Goal: Information Seeking & Learning: Learn about a topic

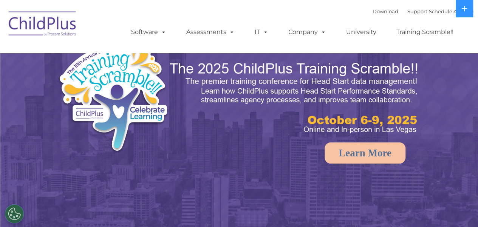
select select "MEDIUM"
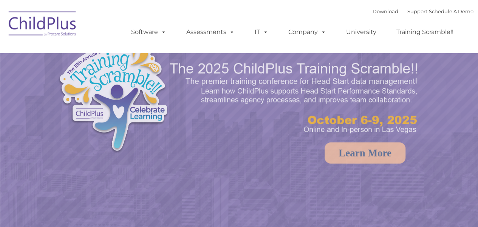
select select "MEDIUM"
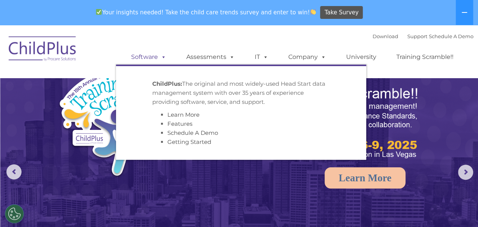
click at [151, 59] on link "Software" at bounding box center [149, 56] width 50 height 15
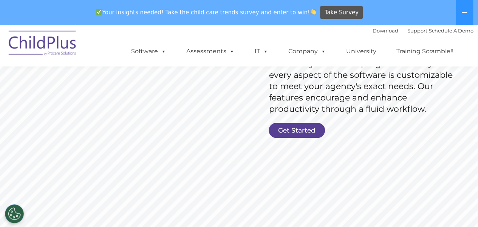
scroll to position [157, 0]
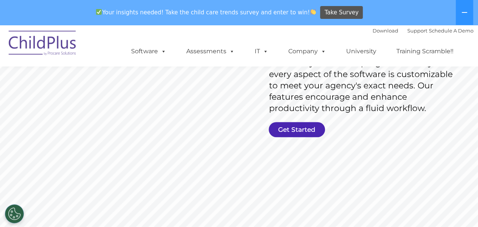
click at [288, 128] on link "Get Started" at bounding box center [297, 129] width 56 height 15
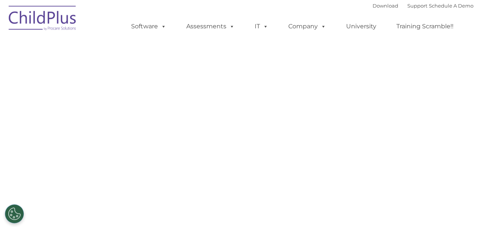
select select "MEDIUM"
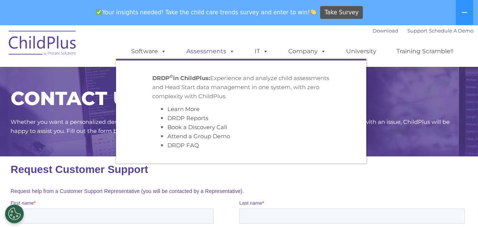
click at [210, 49] on link "Assessments" at bounding box center [210, 51] width 63 height 15
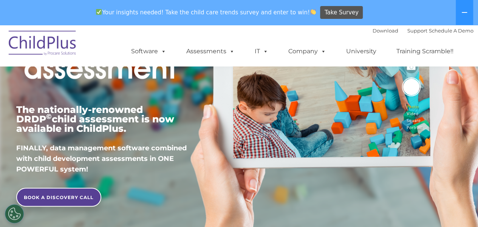
scroll to position [117, 0]
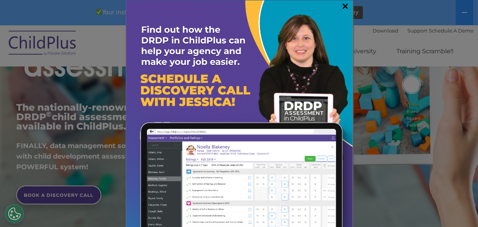
click at [346, 4] on link "×" at bounding box center [345, 6] width 9 height 8
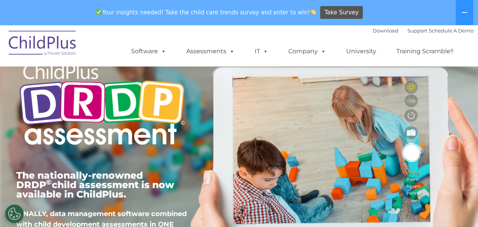
scroll to position [46, 0]
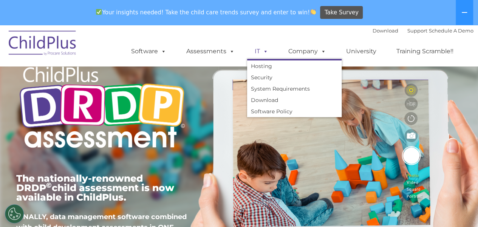
click at [263, 52] on span at bounding box center [264, 51] width 8 height 7
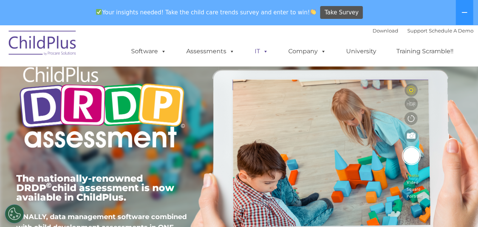
click at [264, 51] on span at bounding box center [264, 51] width 8 height 7
click at [363, 51] on link "University" at bounding box center [360, 51] width 45 height 15
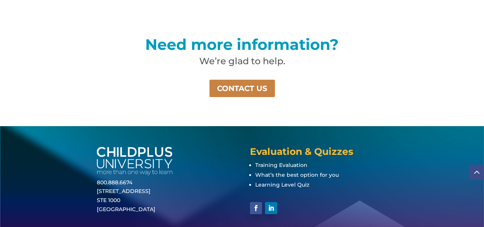
scroll to position [580, 0]
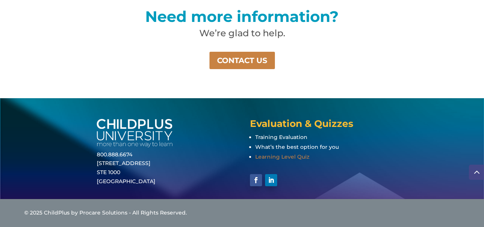
click at [285, 157] on span "Learning Level Quiz" at bounding box center [282, 156] width 54 height 7
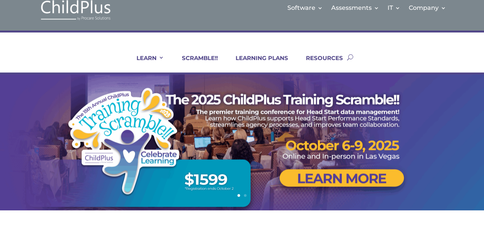
scroll to position [0, 0]
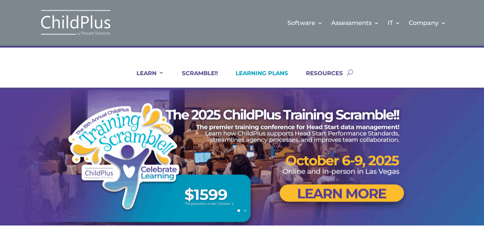
click at [253, 73] on link "LEARNING PLANS" at bounding box center [257, 79] width 62 height 18
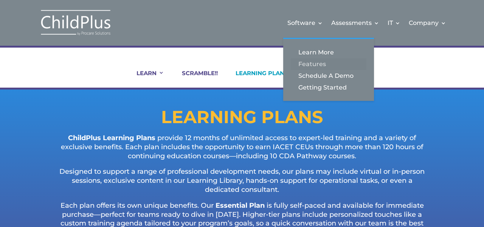
click at [315, 63] on link "Features" at bounding box center [329, 64] width 76 height 12
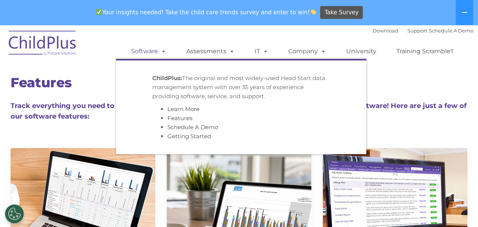
click at [148, 51] on link "Software" at bounding box center [149, 51] width 50 height 15
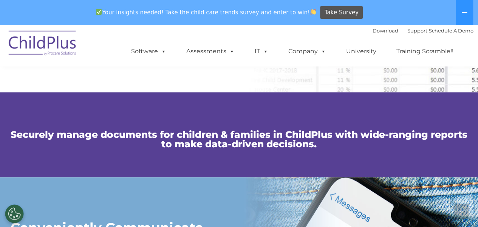
scroll to position [492, 0]
